Goal: Navigation & Orientation: Find specific page/section

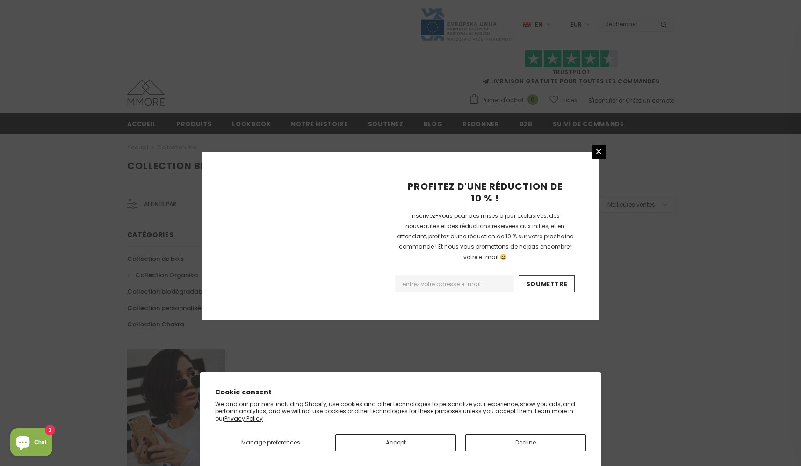
scroll to position [516, 0]
